Goal: Use online tool/utility: Utilize a website feature to perform a specific function

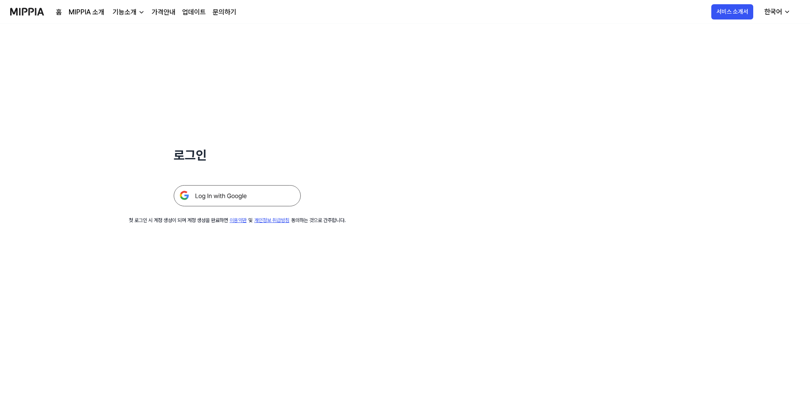
click at [248, 195] on img at bounding box center [237, 195] width 127 height 21
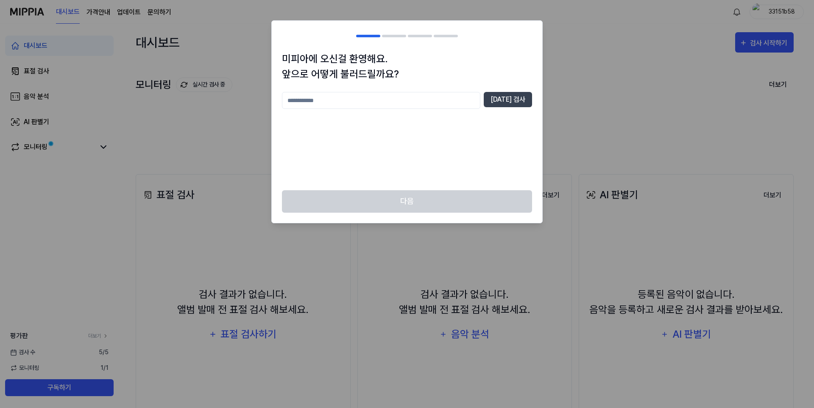
click at [428, 169] on div "[DATE] 검사" at bounding box center [407, 136] width 250 height 88
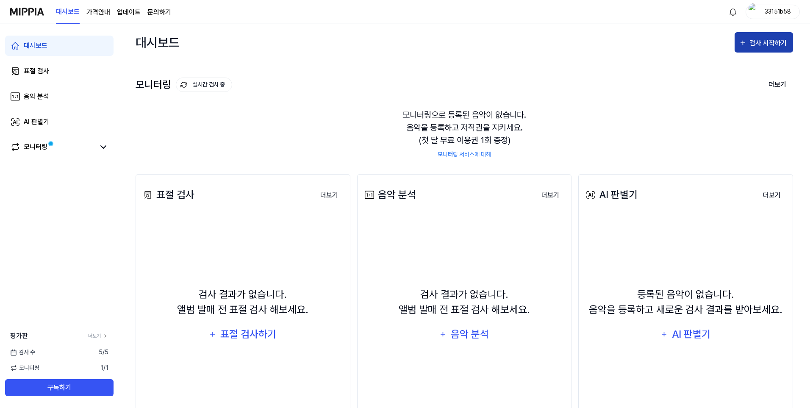
click at [766, 49] on button "검사 시작하기" at bounding box center [764, 42] width 58 height 20
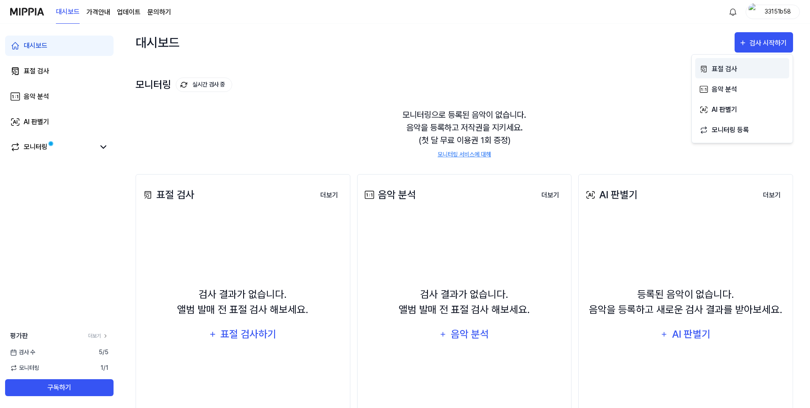
click at [735, 69] on div "표절 검사" at bounding box center [749, 69] width 74 height 11
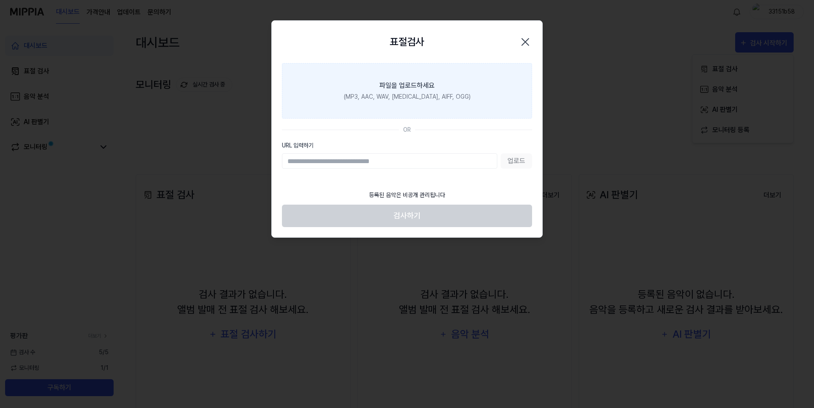
click at [405, 96] on div "(MP3, AAC, WAV, [MEDICAL_DATA], AIFF, OGG)" at bounding box center [407, 96] width 127 height 9
click at [0, 0] on input "파일을 업로드하세요 (MP3, AAC, WAV, [MEDICAL_DATA], AIFF, OGG)" at bounding box center [0, 0] width 0 height 0
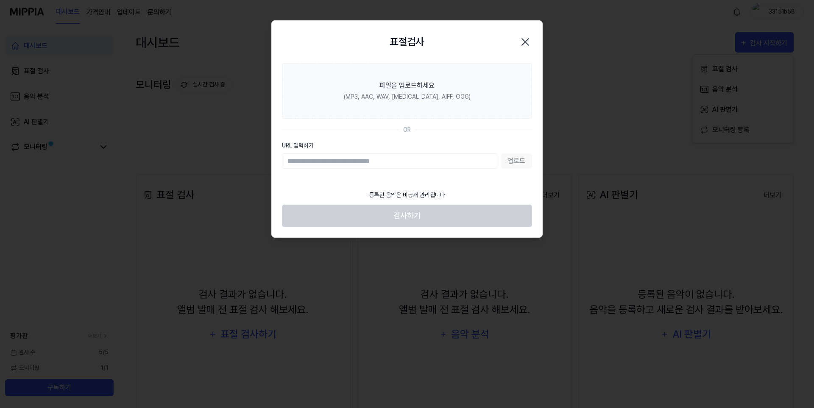
click at [346, 357] on div at bounding box center [407, 204] width 814 height 408
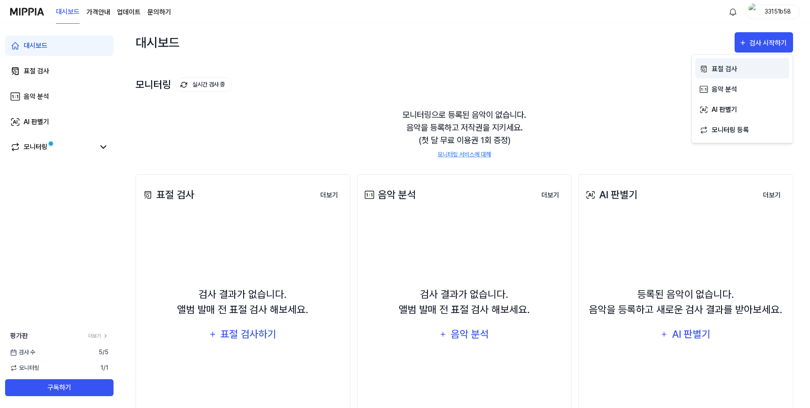
click at [718, 60] on button "표절 검사" at bounding box center [743, 68] width 94 height 20
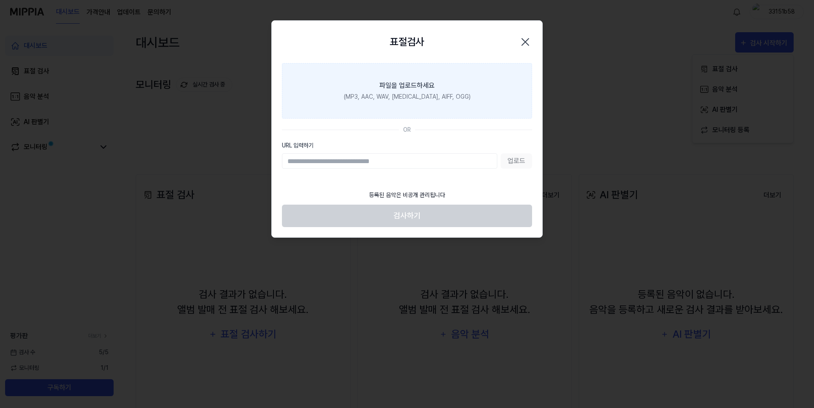
click at [362, 83] on label "파일을 업로드하세요 (MP3, AAC, WAV, [MEDICAL_DATA], AIFF, OGG)" at bounding box center [407, 91] width 250 height 56
click at [0, 0] on input "파일을 업로드하세요 (MP3, AAC, WAV, [MEDICAL_DATA], AIFF, OGG)" at bounding box center [0, 0] width 0 height 0
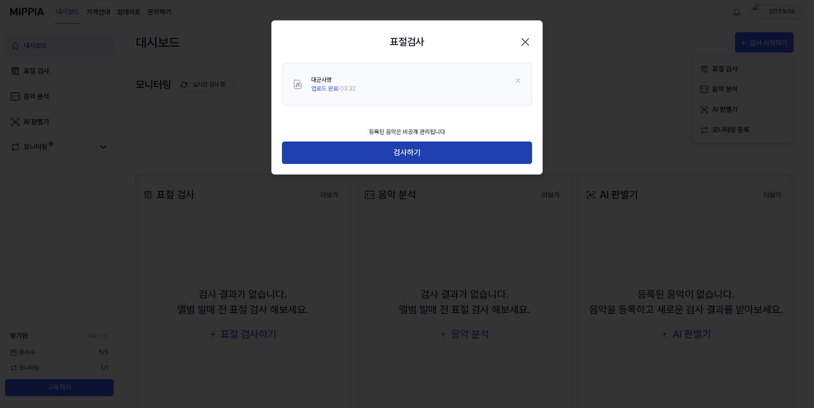
click at [396, 159] on button "검사하기" at bounding box center [407, 153] width 250 height 22
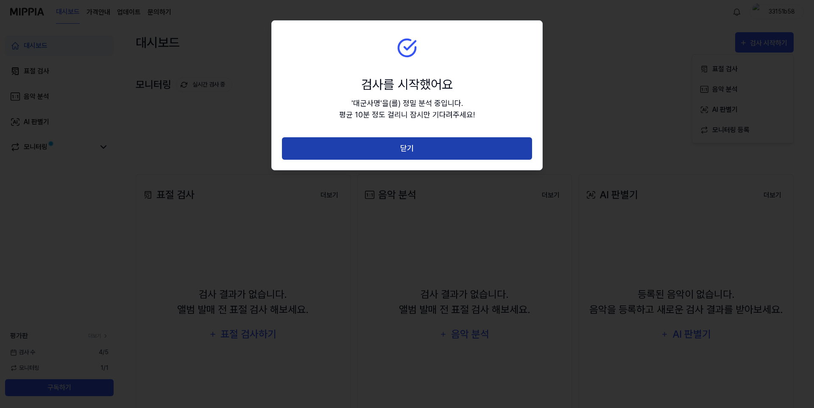
click at [373, 150] on button "닫기" at bounding box center [407, 148] width 250 height 22
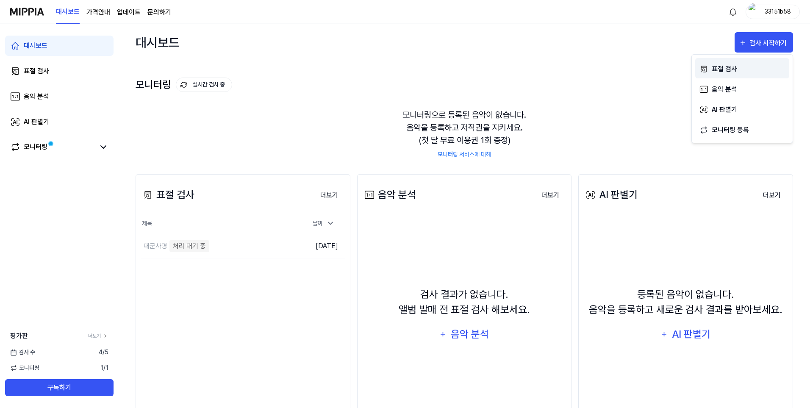
click at [734, 66] on div "표절 검사" at bounding box center [749, 69] width 74 height 11
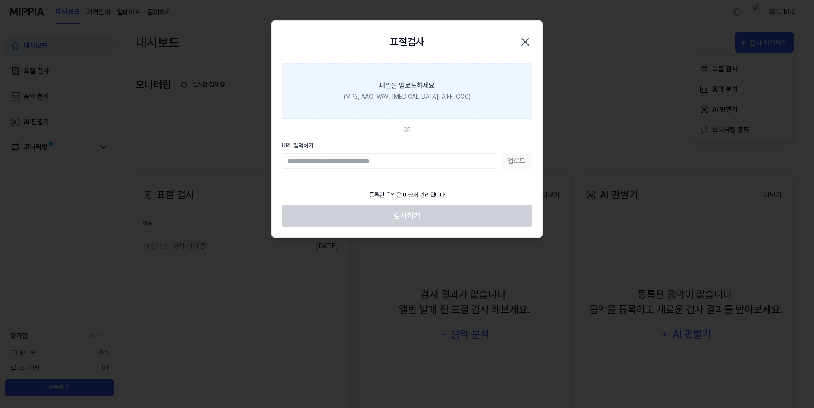
click at [429, 93] on div "(MP3, AAC, WAV, [MEDICAL_DATA], AIFF, OGG)" at bounding box center [407, 96] width 127 height 9
click at [0, 0] on input "파일을 업로드하세요 (MP3, AAC, WAV, [MEDICAL_DATA], AIFF, OGG)" at bounding box center [0, 0] width 0 height 0
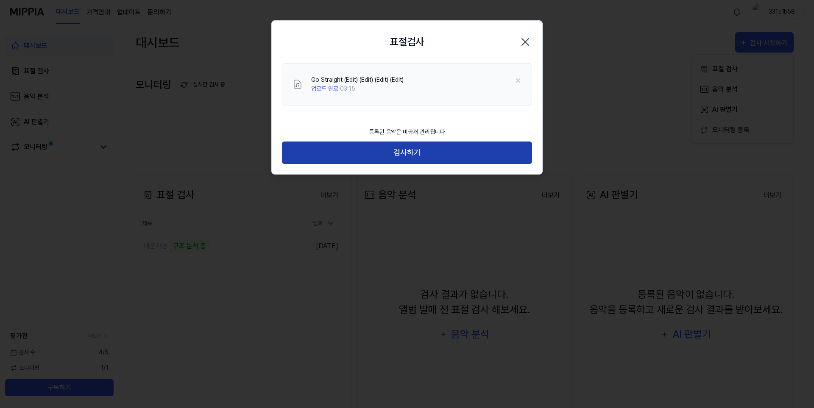
click at [407, 164] on button "검사하기" at bounding box center [407, 153] width 250 height 22
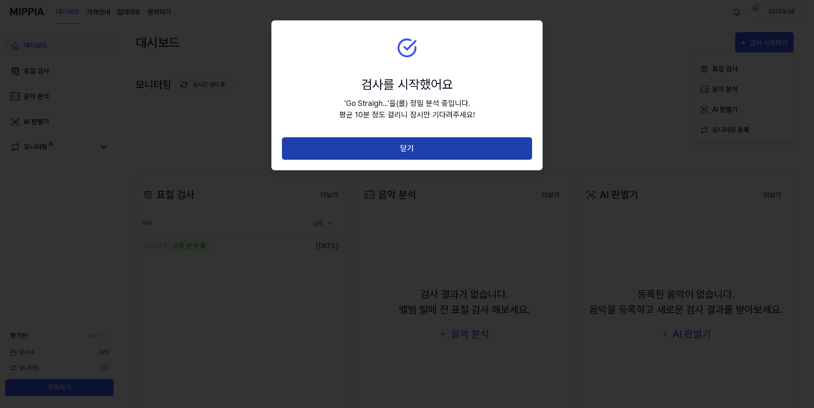
click at [411, 158] on button "닫기" at bounding box center [407, 148] width 250 height 22
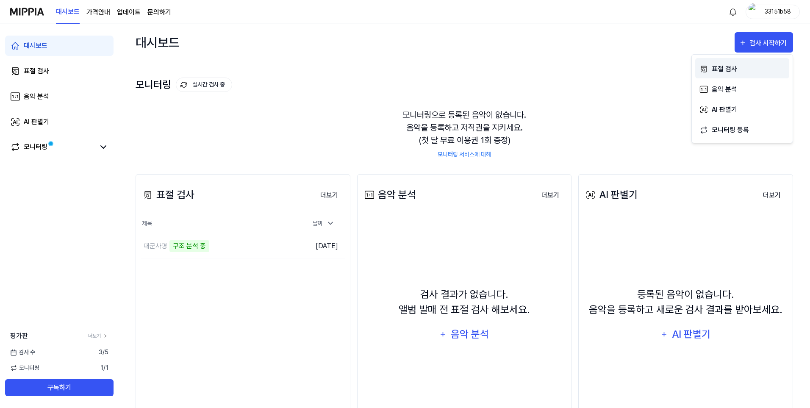
click at [755, 61] on button "표절 검사" at bounding box center [743, 68] width 94 height 20
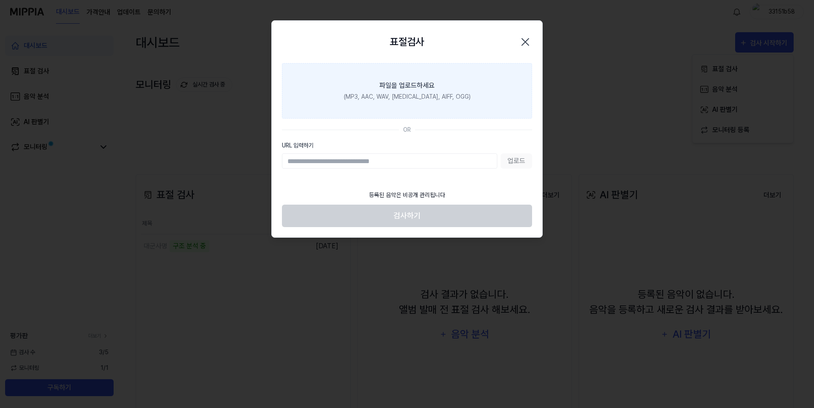
click at [435, 87] on label "파일을 업로드하세요 (MP3, AAC, WAV, [MEDICAL_DATA], AIFF, OGG)" at bounding box center [407, 91] width 250 height 56
click at [0, 0] on input "파일을 업로드하세요 (MP3, AAC, WAV, [MEDICAL_DATA], AIFF, OGG)" at bounding box center [0, 0] width 0 height 0
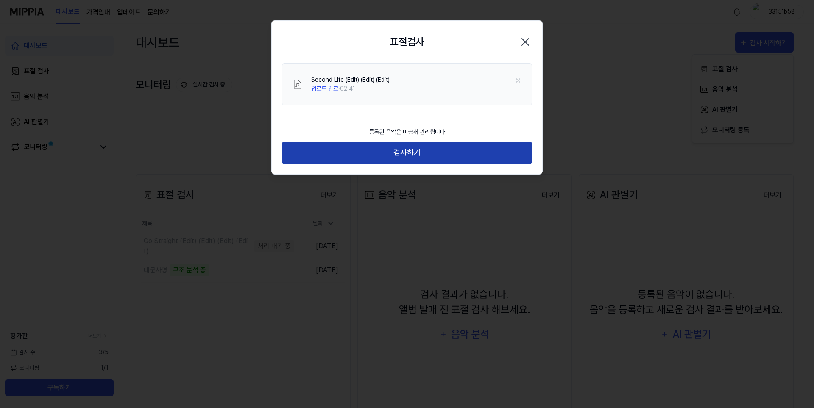
click at [412, 162] on button "검사하기" at bounding box center [407, 153] width 250 height 22
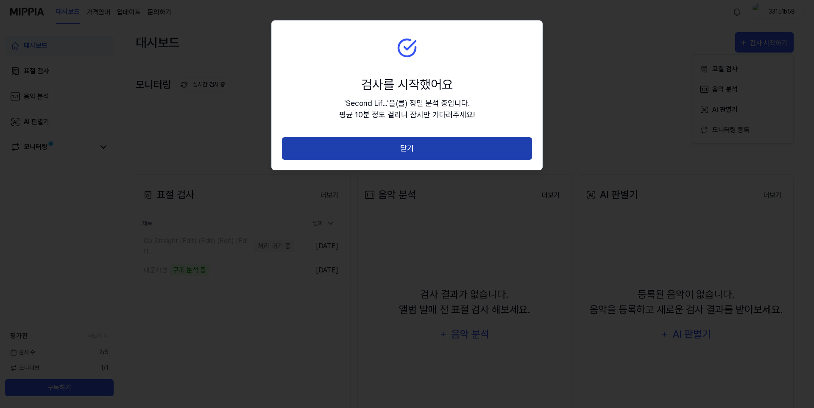
click at [407, 153] on button "닫기" at bounding box center [407, 148] width 250 height 22
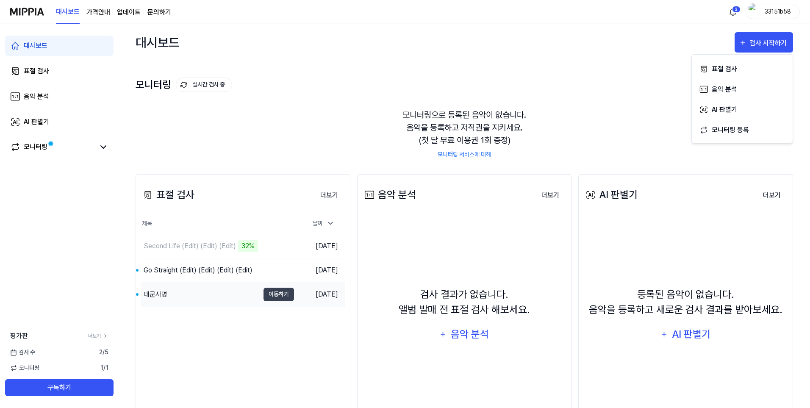
click at [214, 298] on div "대군사명" at bounding box center [200, 295] width 118 height 24
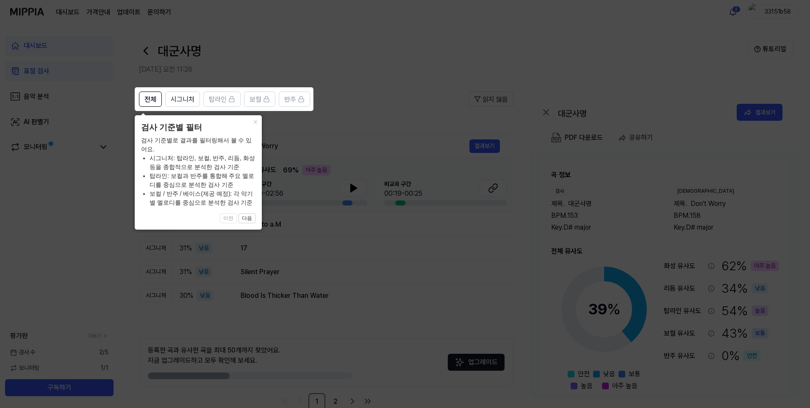
click at [387, 94] on icon at bounding box center [407, 204] width 814 height 408
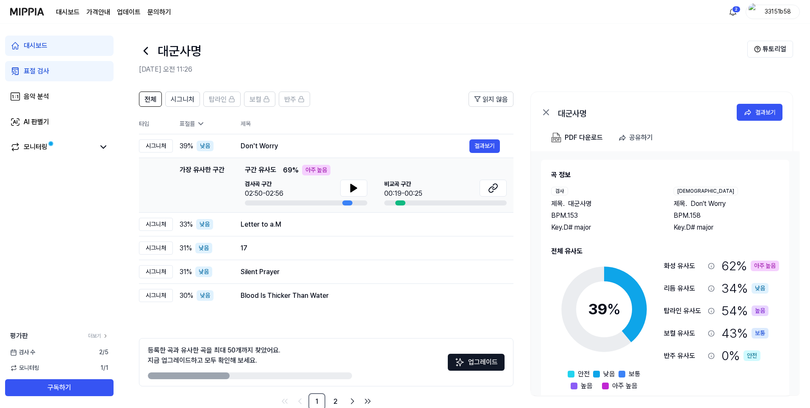
scroll to position [19, 0]
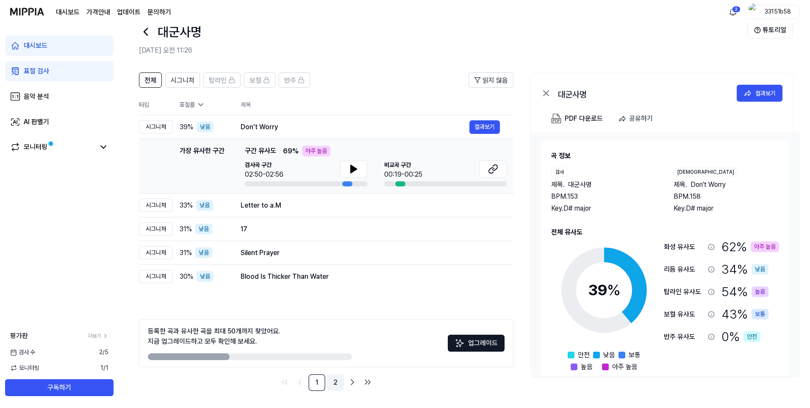
click at [334, 380] on link "2" at bounding box center [335, 382] width 17 height 17
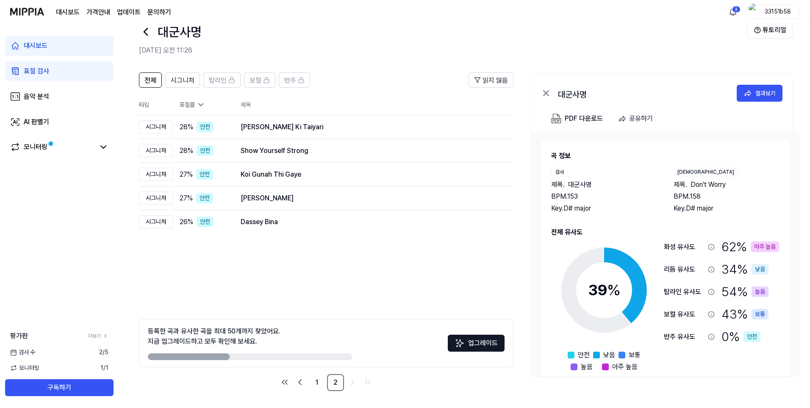
click at [140, 30] on icon at bounding box center [146, 32] width 14 height 14
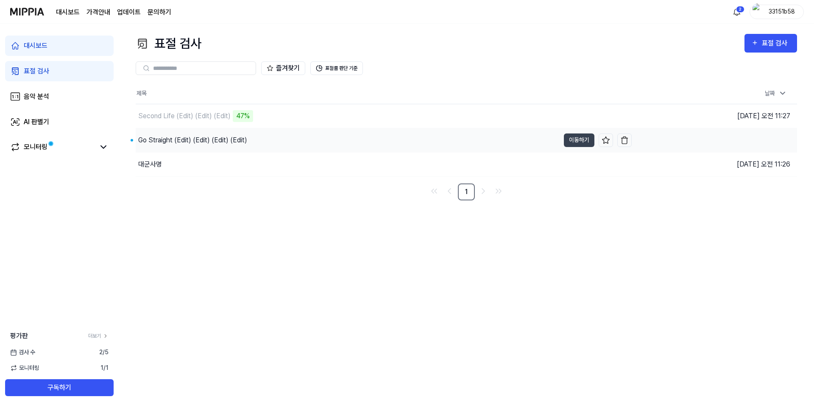
click at [219, 137] on div "Go Straight (Edit) (Edit) (Edit) (Edit)" at bounding box center [192, 140] width 109 height 10
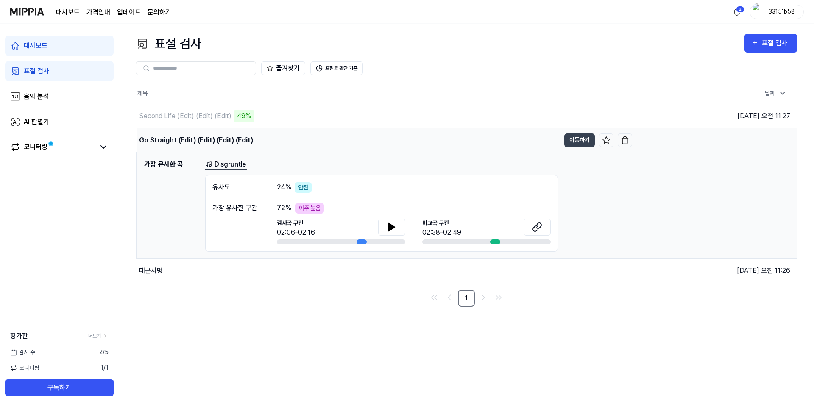
click at [166, 138] on div "Go Straight (Edit) (Edit) (Edit) (Edit)" at bounding box center [196, 140] width 114 height 10
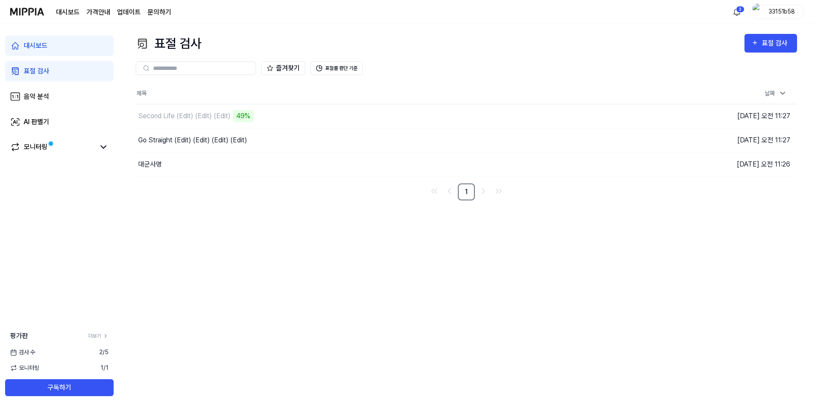
click at [175, 40] on div "표절 검사" at bounding box center [169, 43] width 66 height 19
click at [37, 80] on link "표절 검사" at bounding box center [59, 71] width 109 height 20
click at [22, 7] on img at bounding box center [27, 11] width 34 height 23
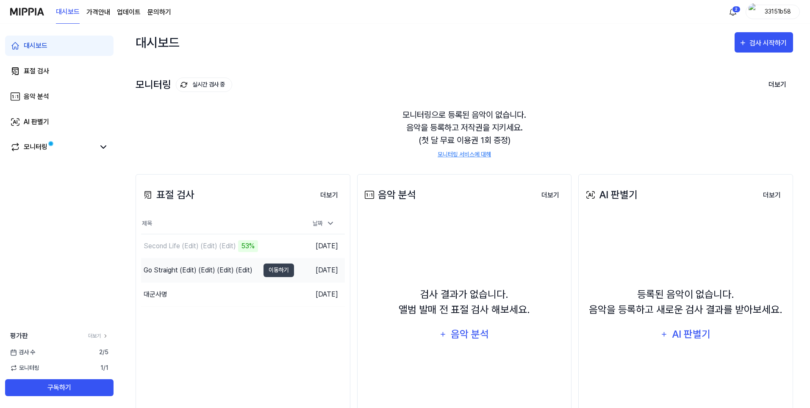
click at [209, 273] on div "Go Straight (Edit) (Edit) (Edit) (Edit)" at bounding box center [198, 270] width 109 height 10
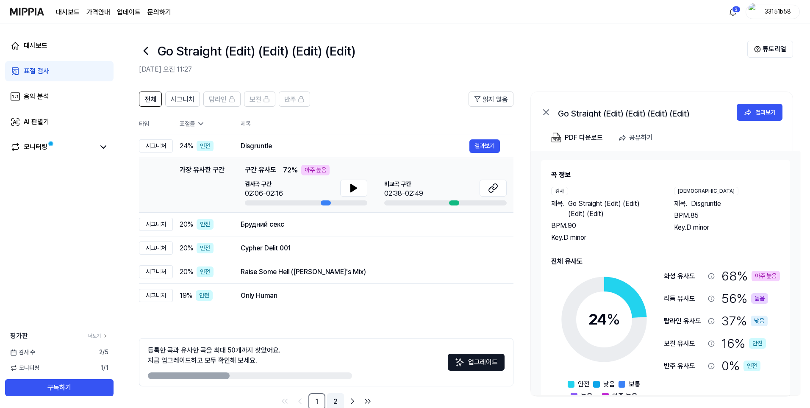
click at [333, 400] on link "2" at bounding box center [335, 401] width 17 height 17
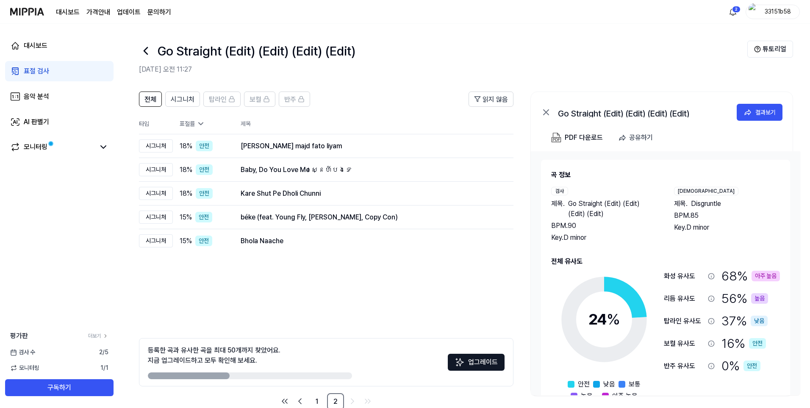
click at [144, 48] on icon at bounding box center [146, 51] width 14 height 14
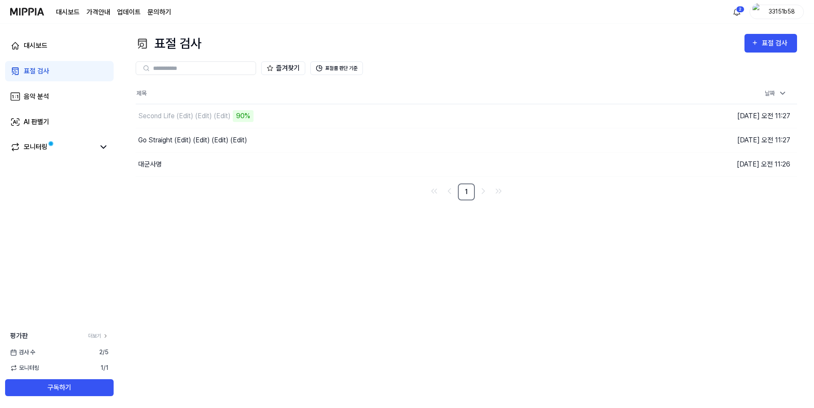
click at [415, 277] on div "표절 검사 표절 검사 표절 검사 음악 분석 AI 판별기 즐겨찾기 표절률 판단 기준 제목 날짜 Second Life (Edit) (Edit) (…" at bounding box center [466, 216] width 695 height 384
